Goal: Task Accomplishment & Management: Use online tool/utility

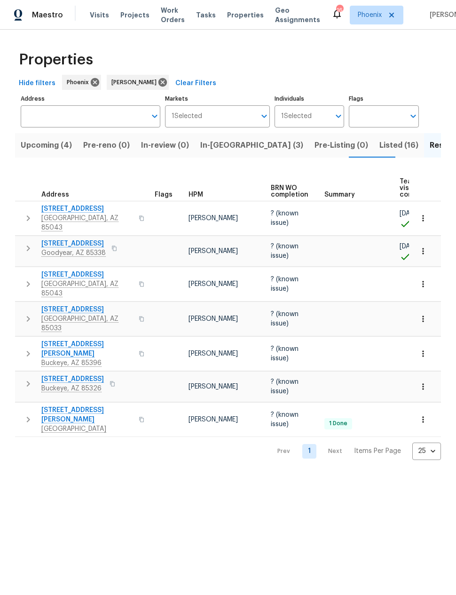
click at [217, 149] on span "In-reno (3)" at bounding box center [251, 145] width 103 height 13
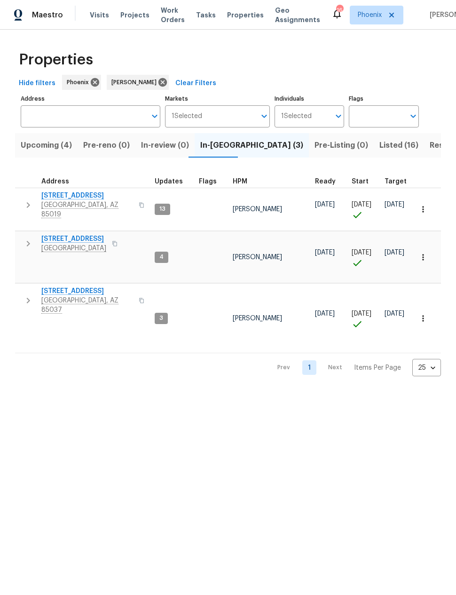
click at [48, 144] on span "Upcoming (4)" at bounding box center [46, 145] width 51 height 13
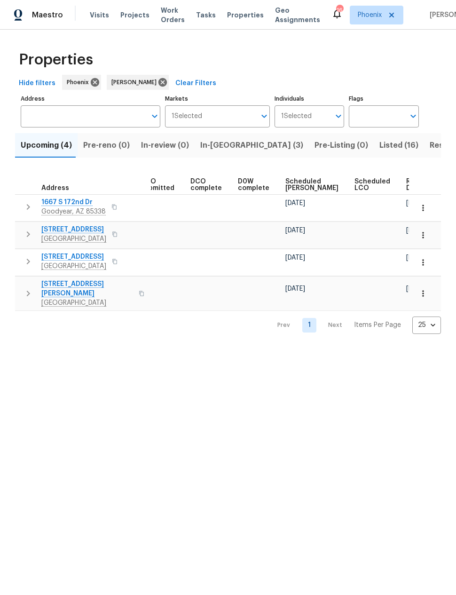
scroll to position [0, 173]
click at [407, 190] on span "Ready Date" at bounding box center [417, 184] width 21 height 13
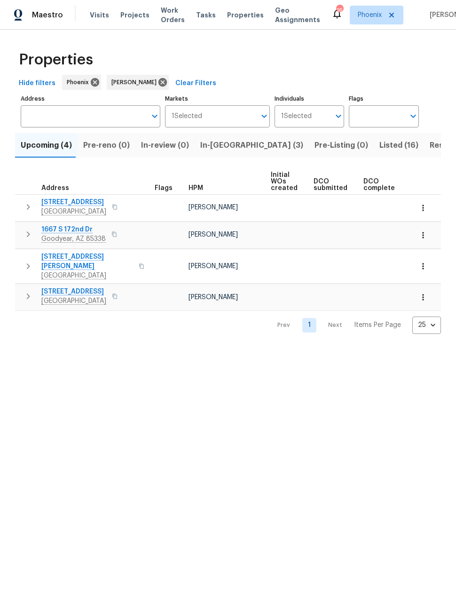
click at [62, 202] on span "2409 N 125th Dr" at bounding box center [73, 202] width 65 height 9
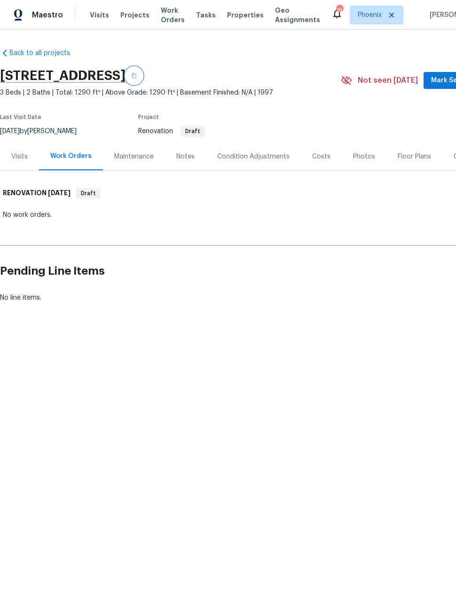
click at [143, 80] on button "button" at bounding box center [134, 75] width 17 height 17
click at [243, 155] on div "Condition Adjustments" at bounding box center [253, 156] width 72 height 9
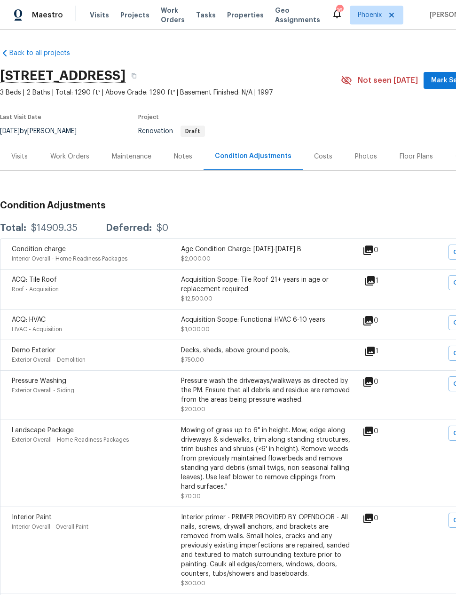
click at [70, 153] on div "Work Orders" at bounding box center [69, 156] width 39 height 9
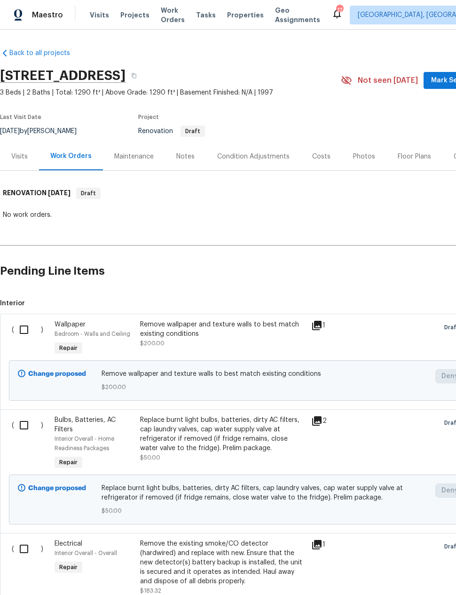
click at [19, 327] on input "checkbox" at bounding box center [27, 330] width 27 height 20
checkbox input "true"
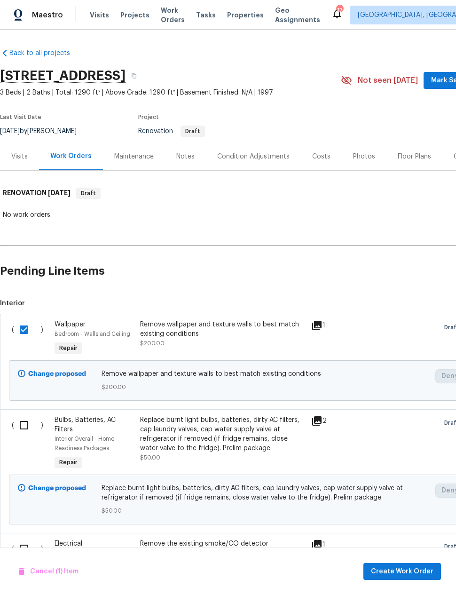
click at [24, 422] on input "checkbox" at bounding box center [27, 425] width 27 height 20
checkbox input "true"
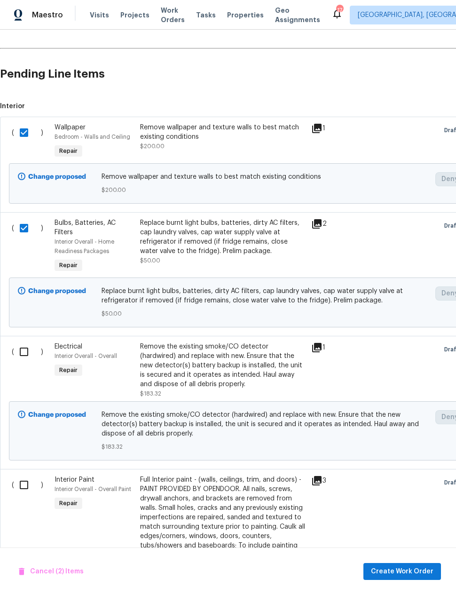
scroll to position [198, 0]
click at [22, 349] on input "checkbox" at bounding box center [27, 351] width 27 height 20
checkbox input "true"
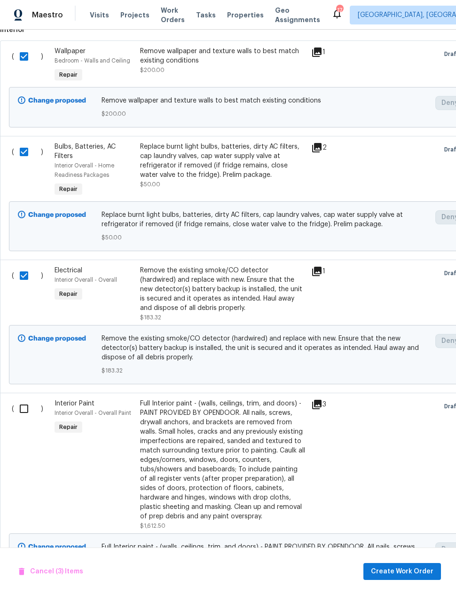
scroll to position [274, 0]
click at [21, 410] on input "checkbox" at bounding box center [27, 408] width 27 height 20
checkbox input "true"
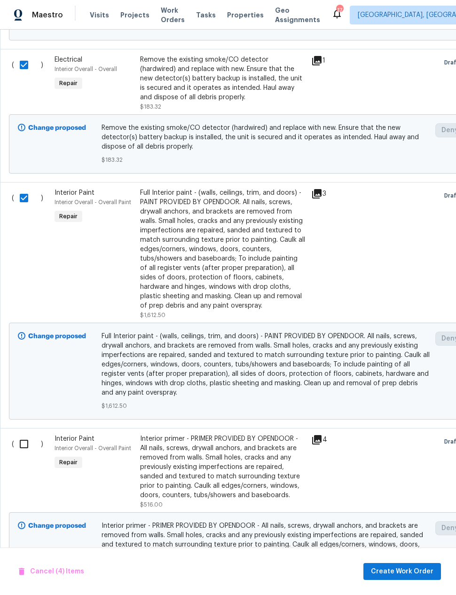
scroll to position [489, 0]
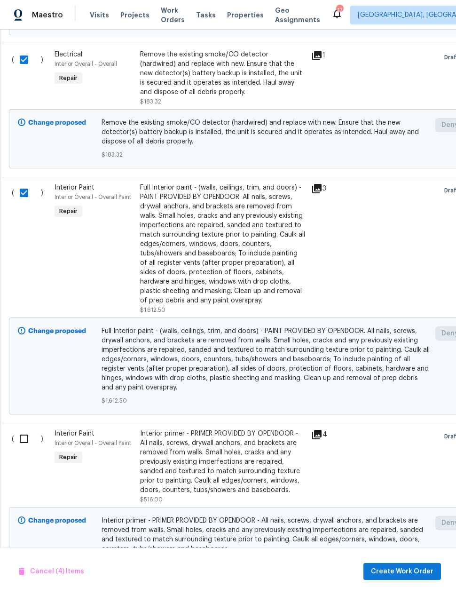
click at [21, 440] on input "checkbox" at bounding box center [27, 439] width 27 height 20
checkbox input "true"
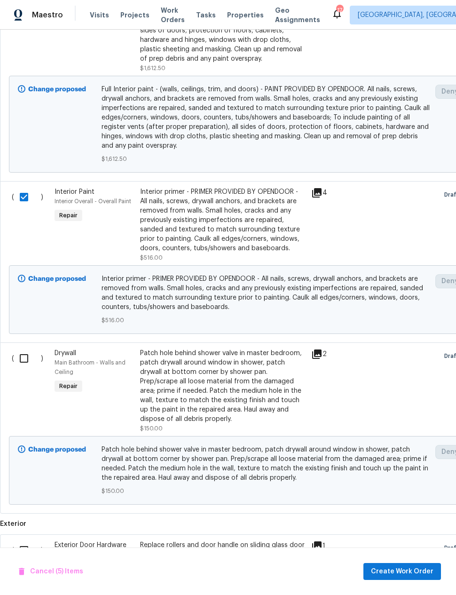
scroll to position [733, 0]
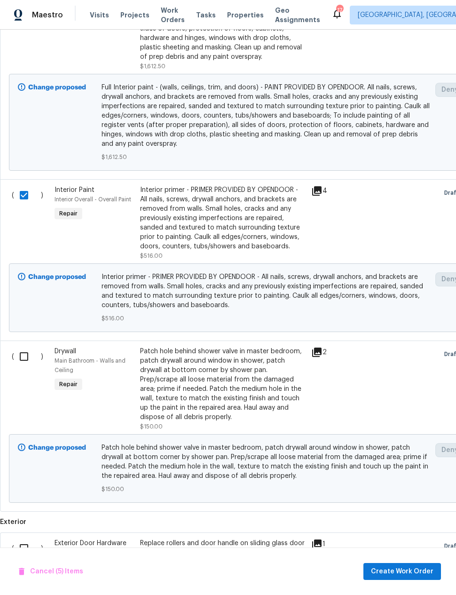
click at [21, 359] on input "checkbox" at bounding box center [27, 357] width 27 height 20
checkbox input "true"
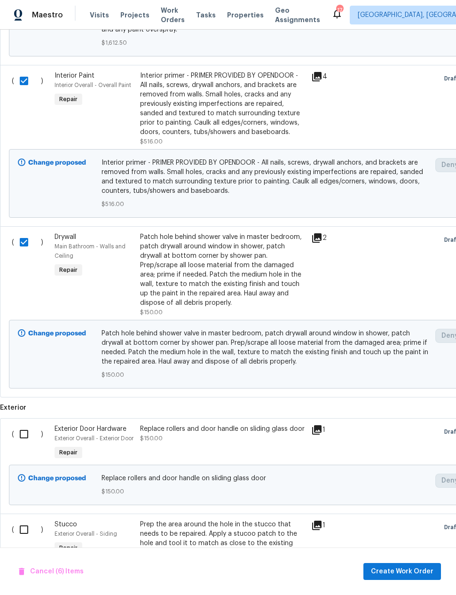
scroll to position [847, 0]
click at [22, 435] on input "checkbox" at bounding box center [27, 434] width 27 height 20
checkbox input "true"
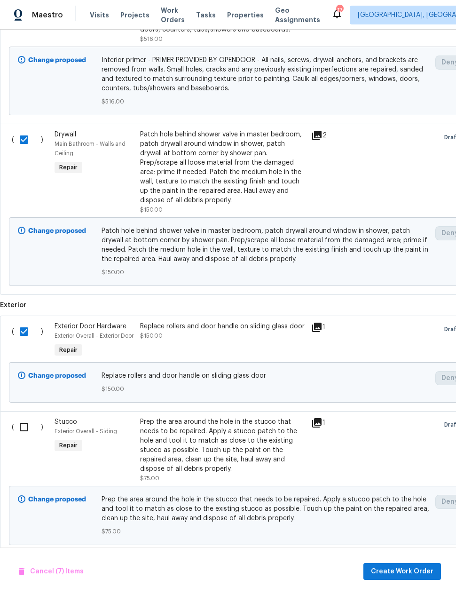
scroll to position [949, 0]
click at [16, 438] on input "checkbox" at bounding box center [27, 428] width 27 height 20
checkbox input "true"
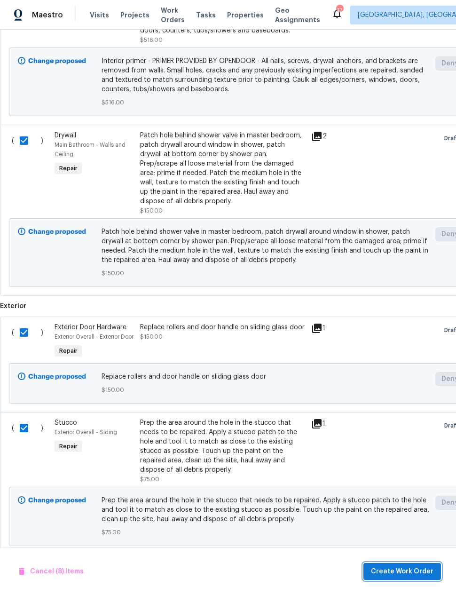
click at [404, 573] on span "Create Work Order" at bounding box center [402, 572] width 63 height 12
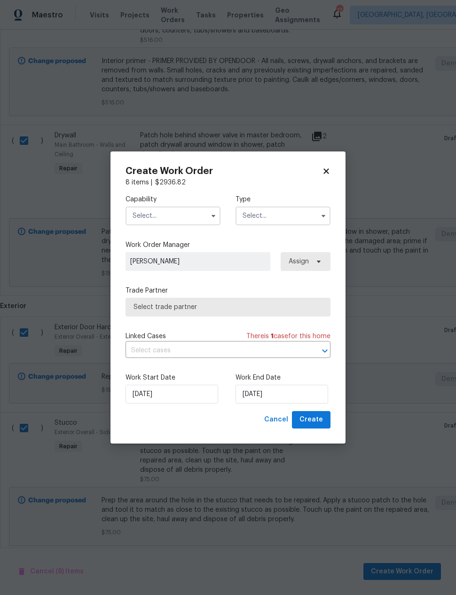
click at [141, 212] on input "text" at bounding box center [173, 215] width 95 height 19
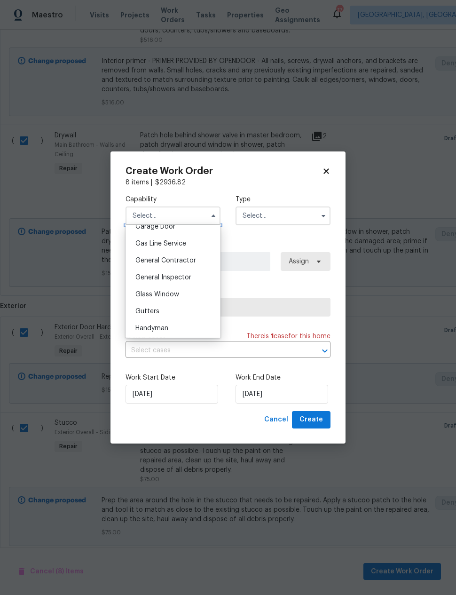
scroll to position [426, 0]
click at [140, 259] on span "General Contractor" at bounding box center [165, 259] width 61 height 7
type input "General Contractor"
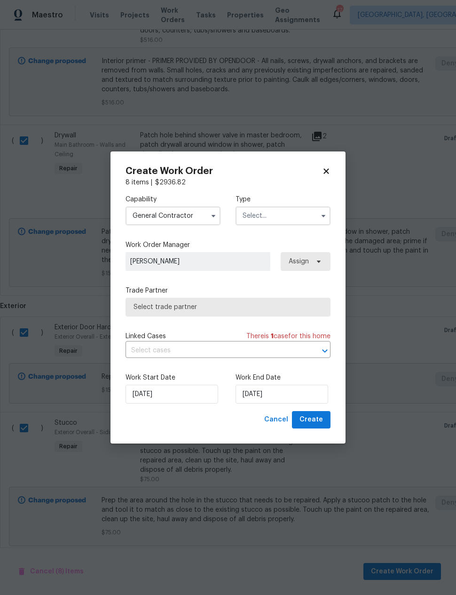
click at [285, 214] on input "text" at bounding box center [283, 215] width 95 height 19
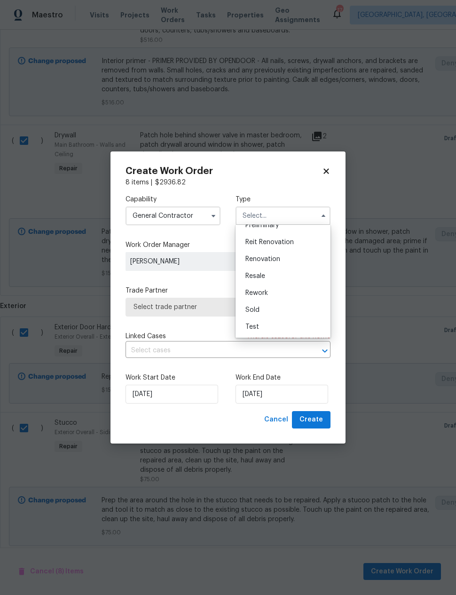
scroll to position [214, 0]
click at [275, 261] on span "Renovation" at bounding box center [262, 259] width 35 height 7
type input "Renovation"
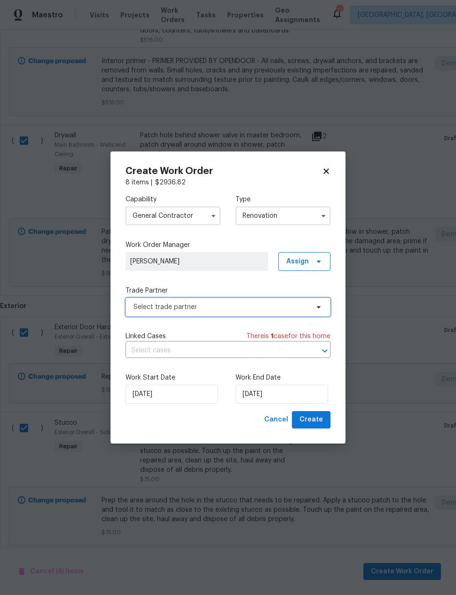
click at [263, 302] on span "Select trade partner" at bounding box center [221, 306] width 175 height 9
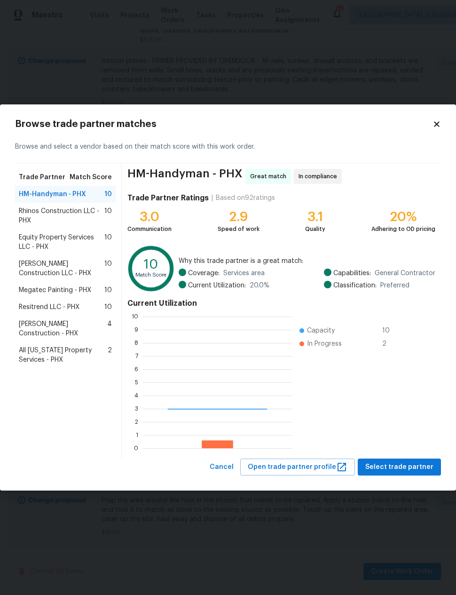
scroll to position [132, 149]
click at [29, 206] on span "Rhinos Construction LLC - PHX" at bounding box center [62, 215] width 86 height 19
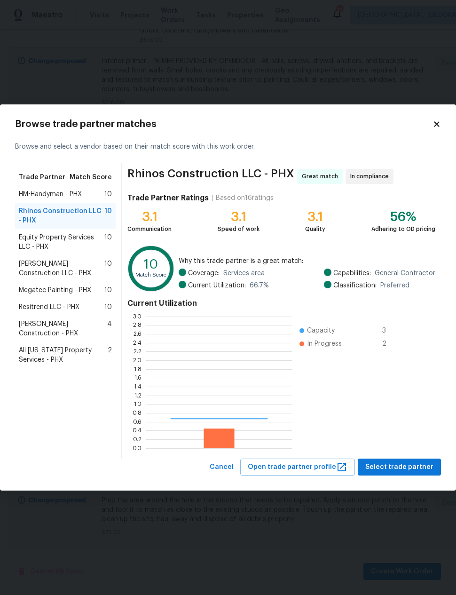
scroll to position [132, 146]
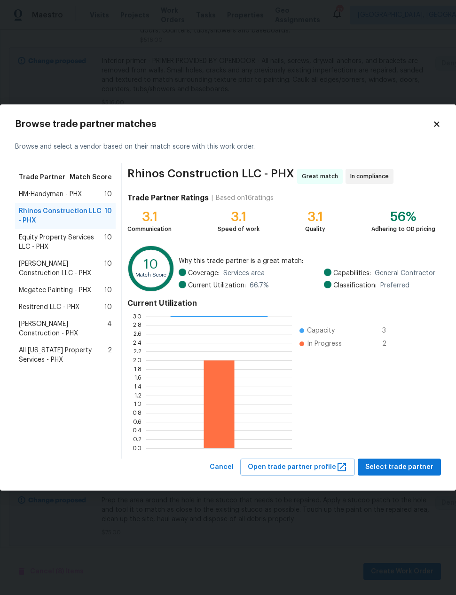
click at [29, 237] on span "Equity Property Services LLC - PHX" at bounding box center [62, 242] width 86 height 19
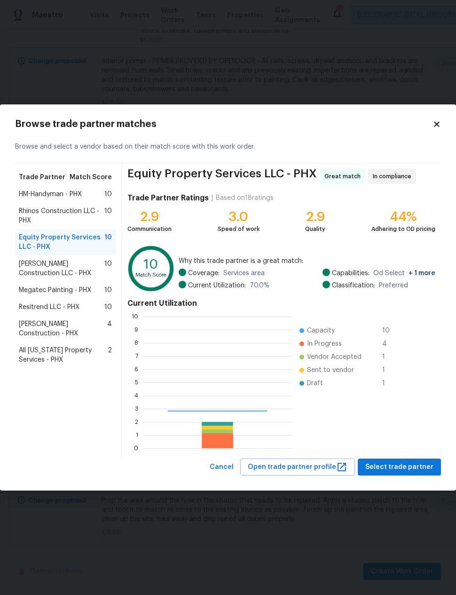
scroll to position [132, 149]
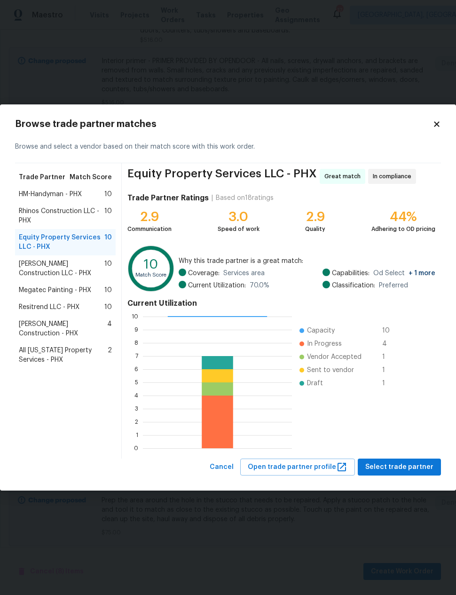
click at [32, 267] on span "[PERSON_NAME] Construction LLC - PHX" at bounding box center [62, 268] width 86 height 19
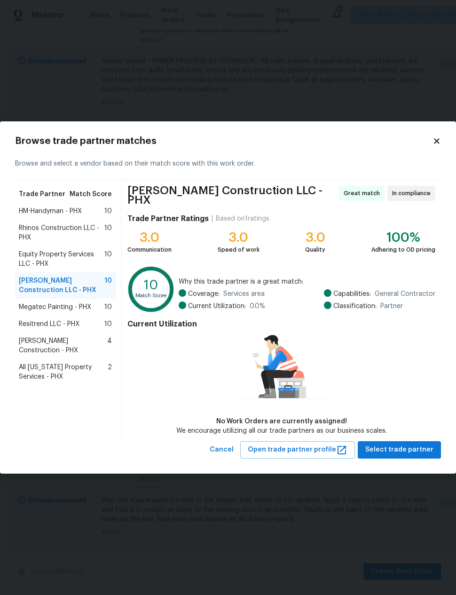
click at [34, 308] on span "Megatec Painting - PHX" at bounding box center [55, 306] width 72 height 9
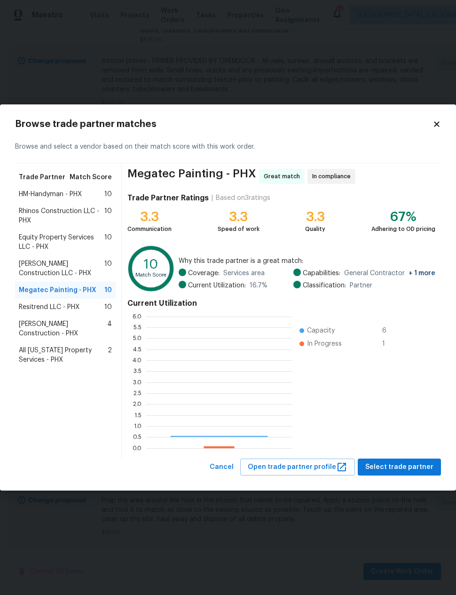
scroll to position [132, 146]
click at [406, 467] on span "Select trade partner" at bounding box center [399, 467] width 68 height 12
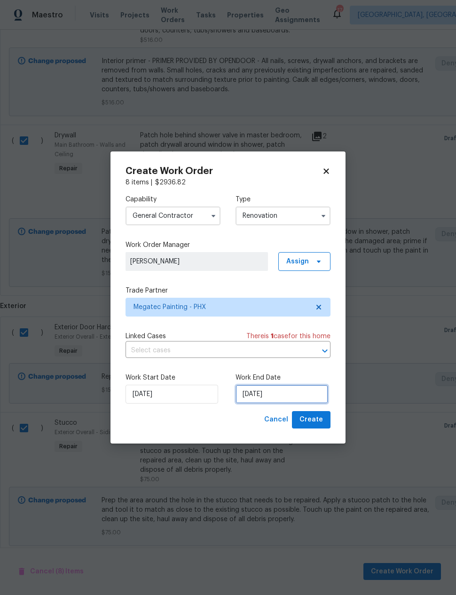
click at [263, 396] on input "[DATE]" at bounding box center [282, 394] width 93 height 19
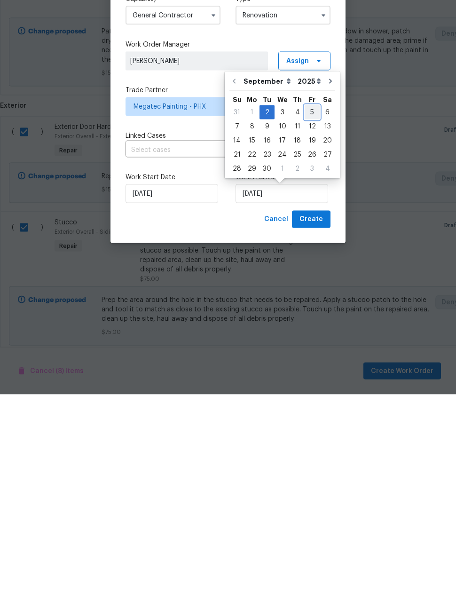
click at [309, 306] on div "5" at bounding box center [312, 312] width 15 height 13
type input "[DATE]"
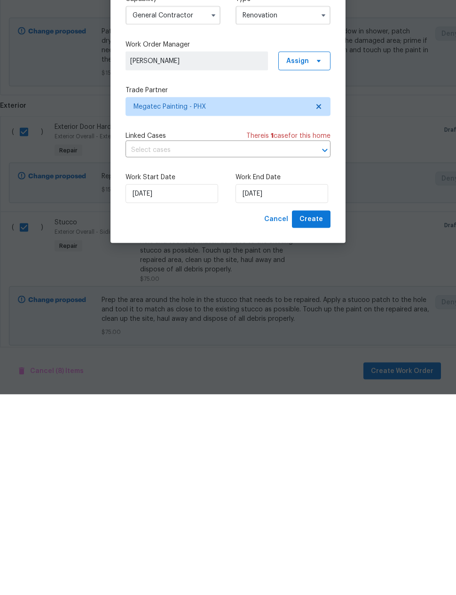
scroll to position [38, 0]
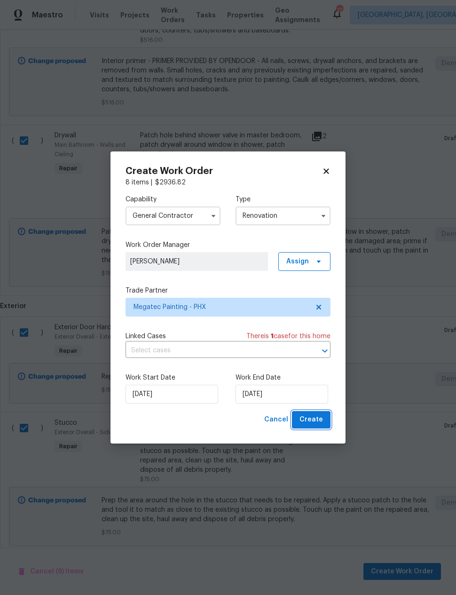
click at [316, 420] on span "Create" at bounding box center [312, 420] width 24 height 12
